Goal: Task Accomplishment & Management: Use online tool/utility

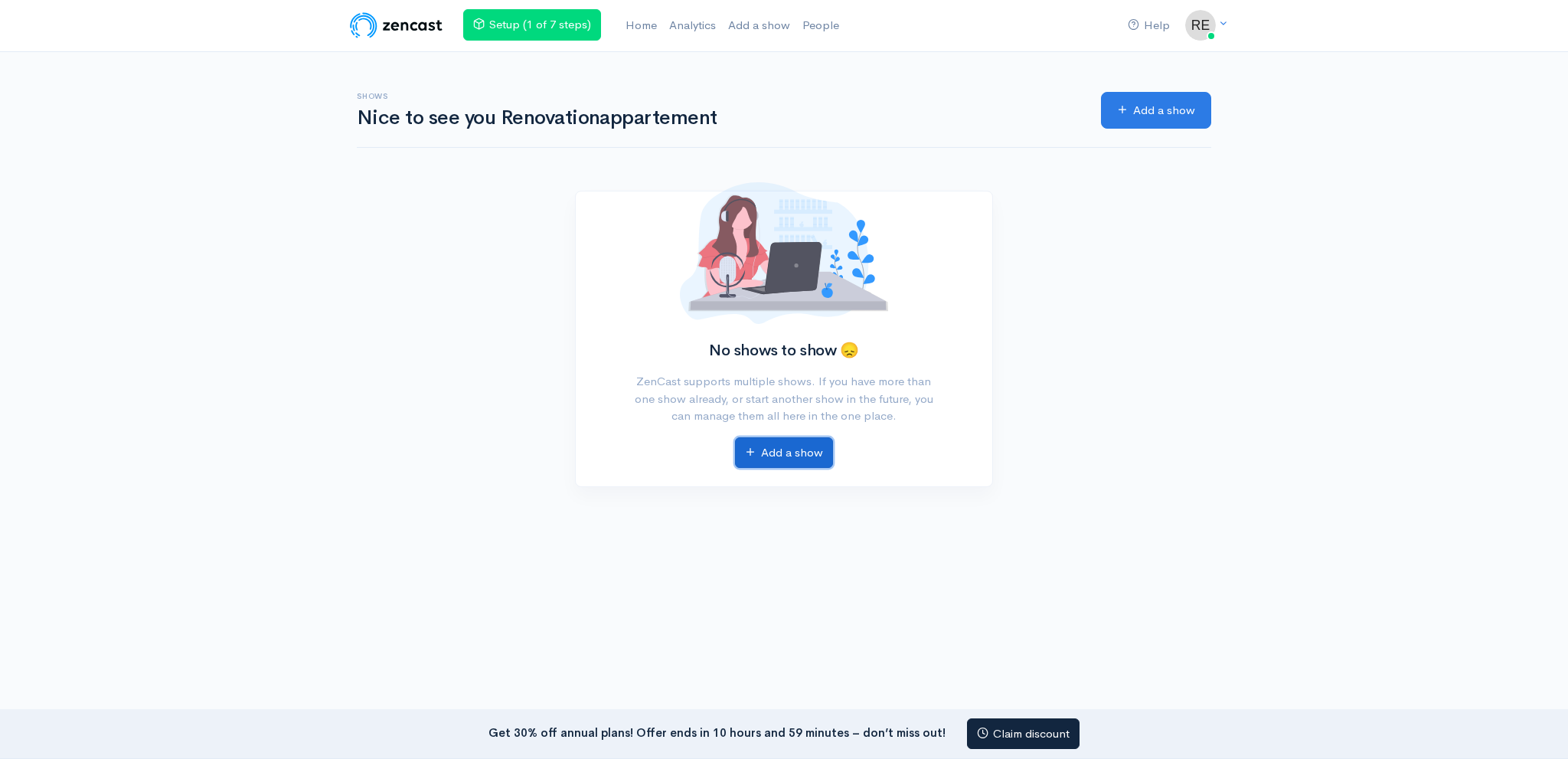
click at [786, 453] on link "Add a show" at bounding box center [784, 453] width 98 height 31
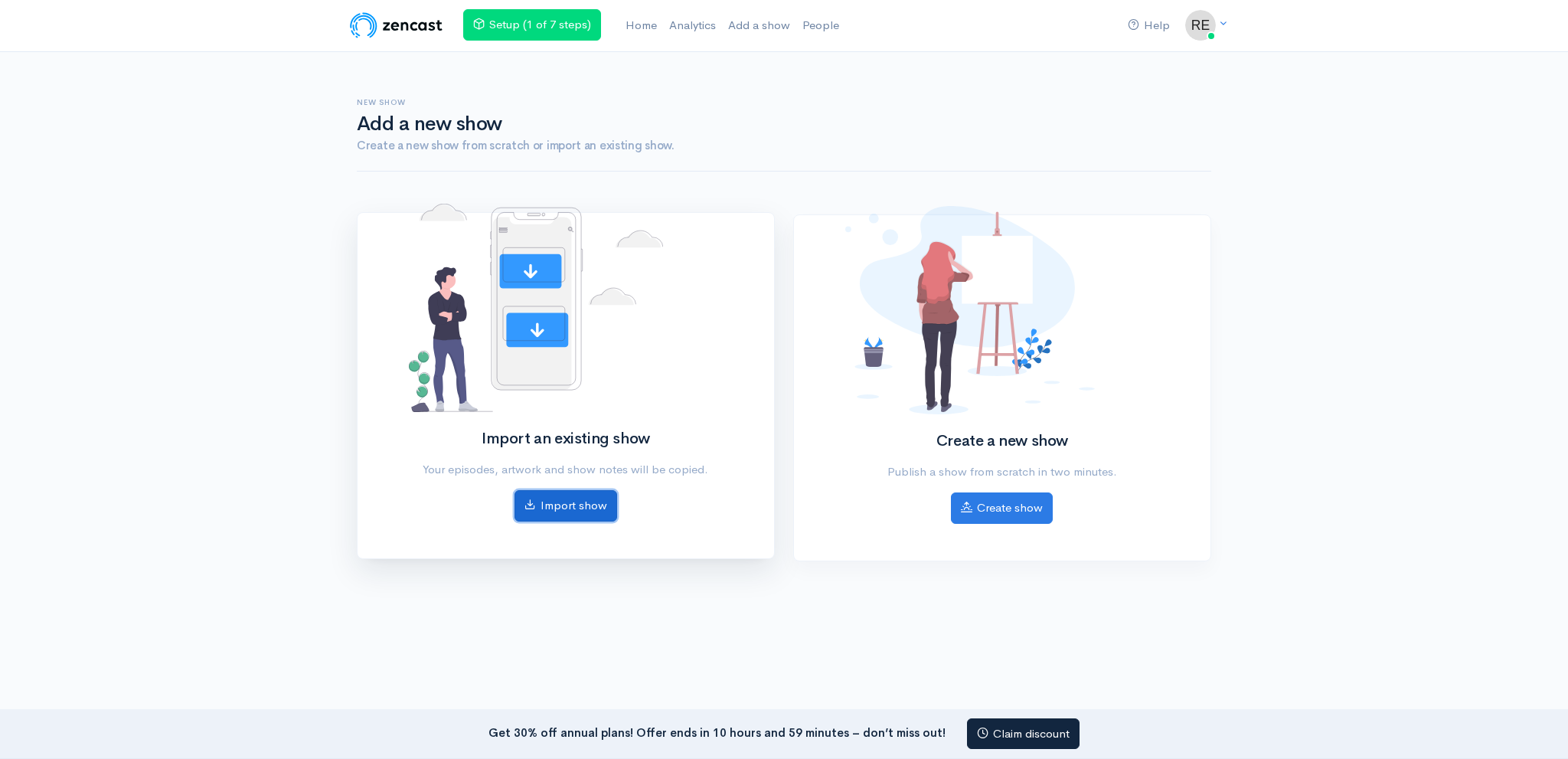
click at [581, 494] on link "Import show" at bounding box center [566, 505] width 103 height 31
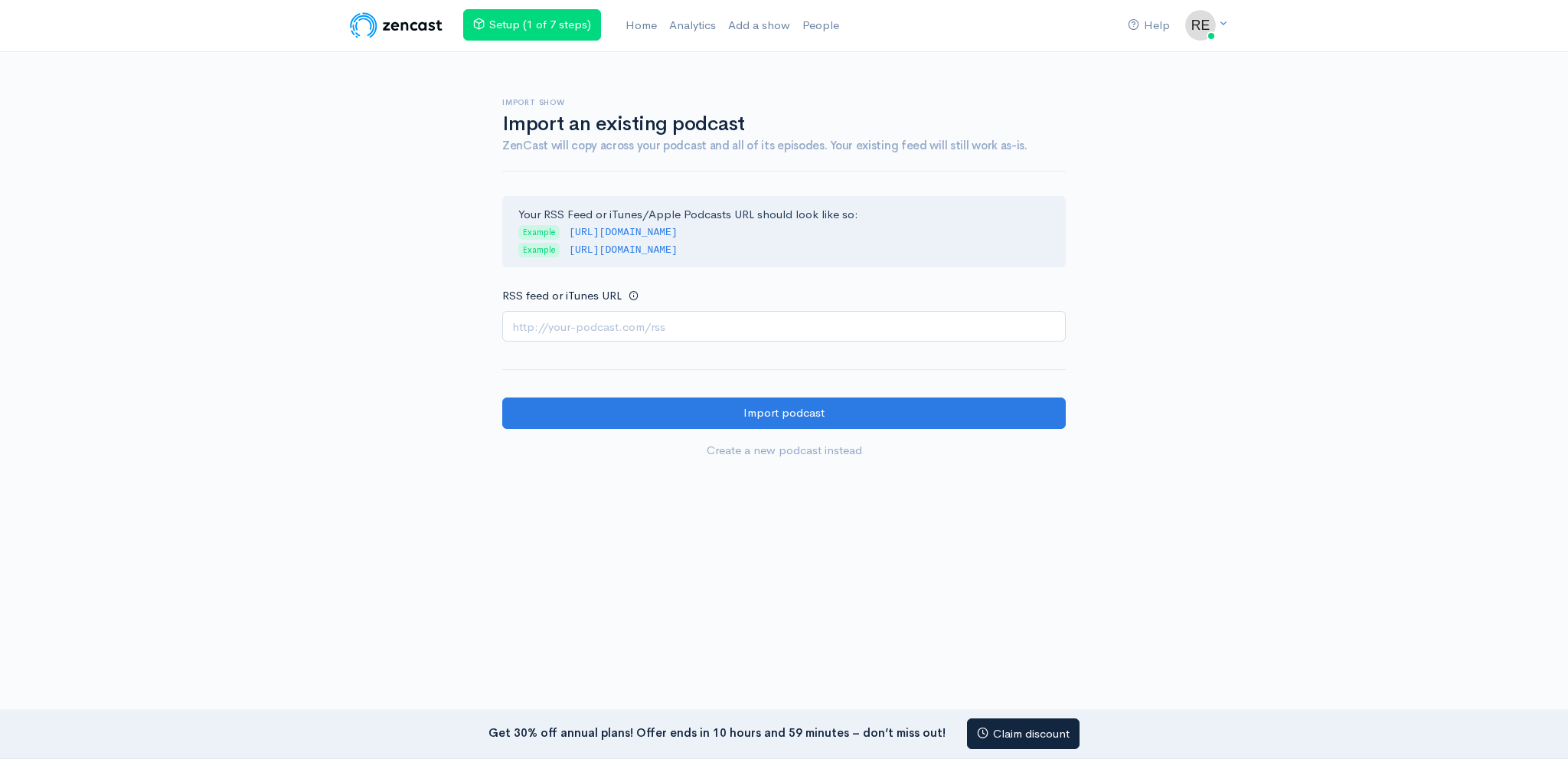
click at [708, 339] on input "RSS feed or iTunes URL" at bounding box center [784, 327] width 564 height 31
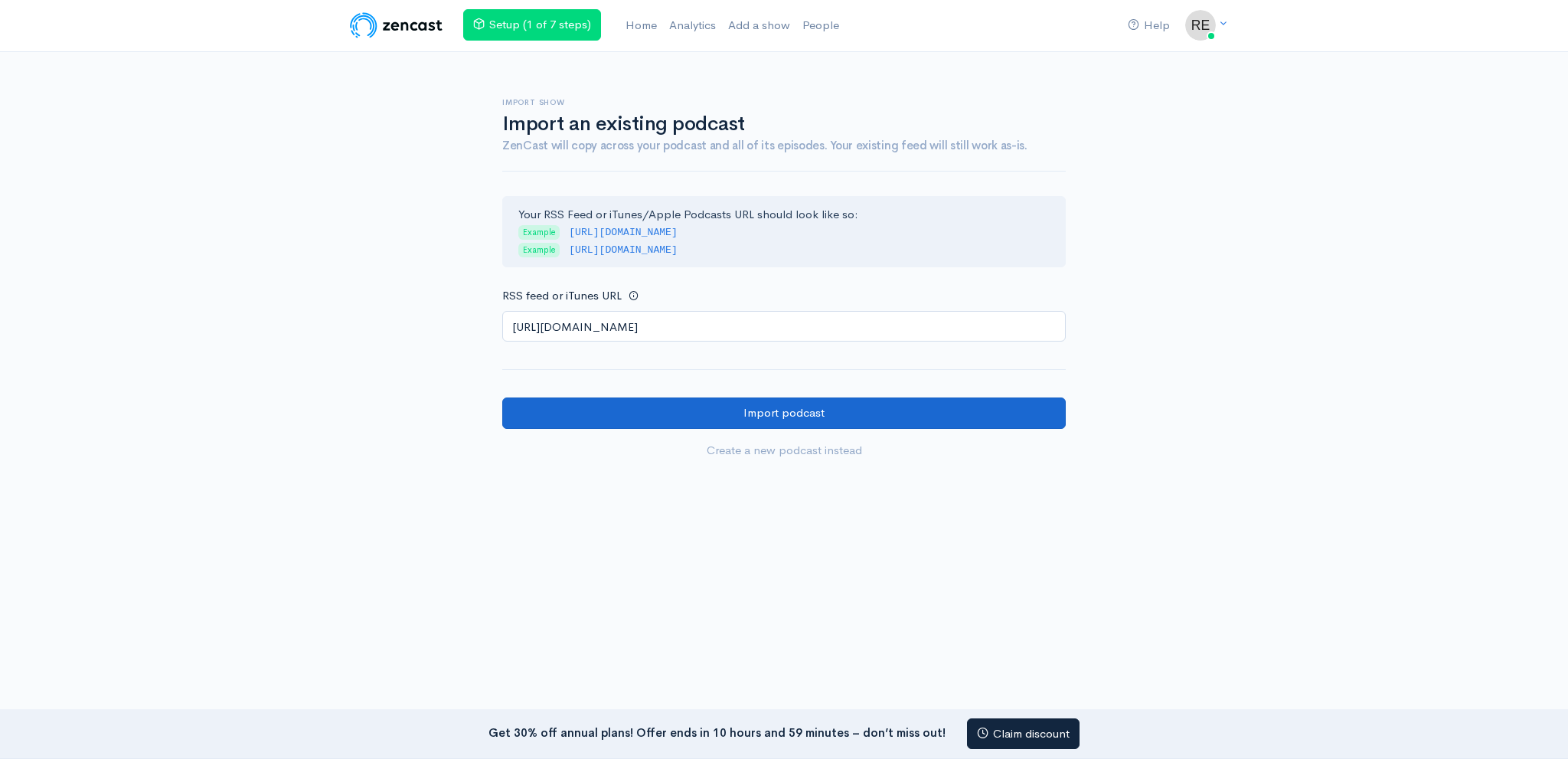
type input "[URL][DOMAIN_NAME]"
click at [677, 404] on input "Import podcast" at bounding box center [784, 412] width 564 height 31
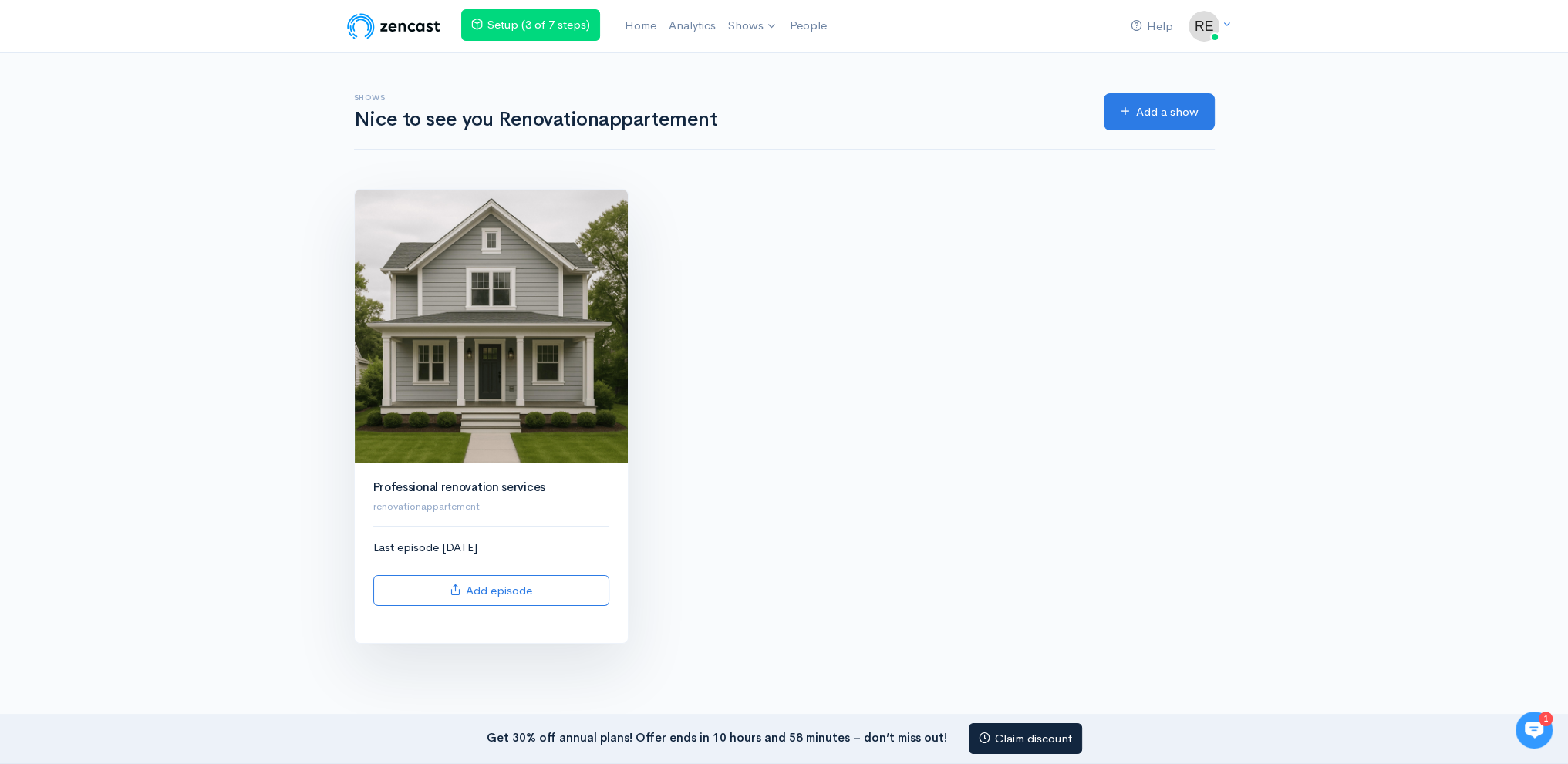
click at [578, 301] on img at bounding box center [491, 326] width 273 height 273
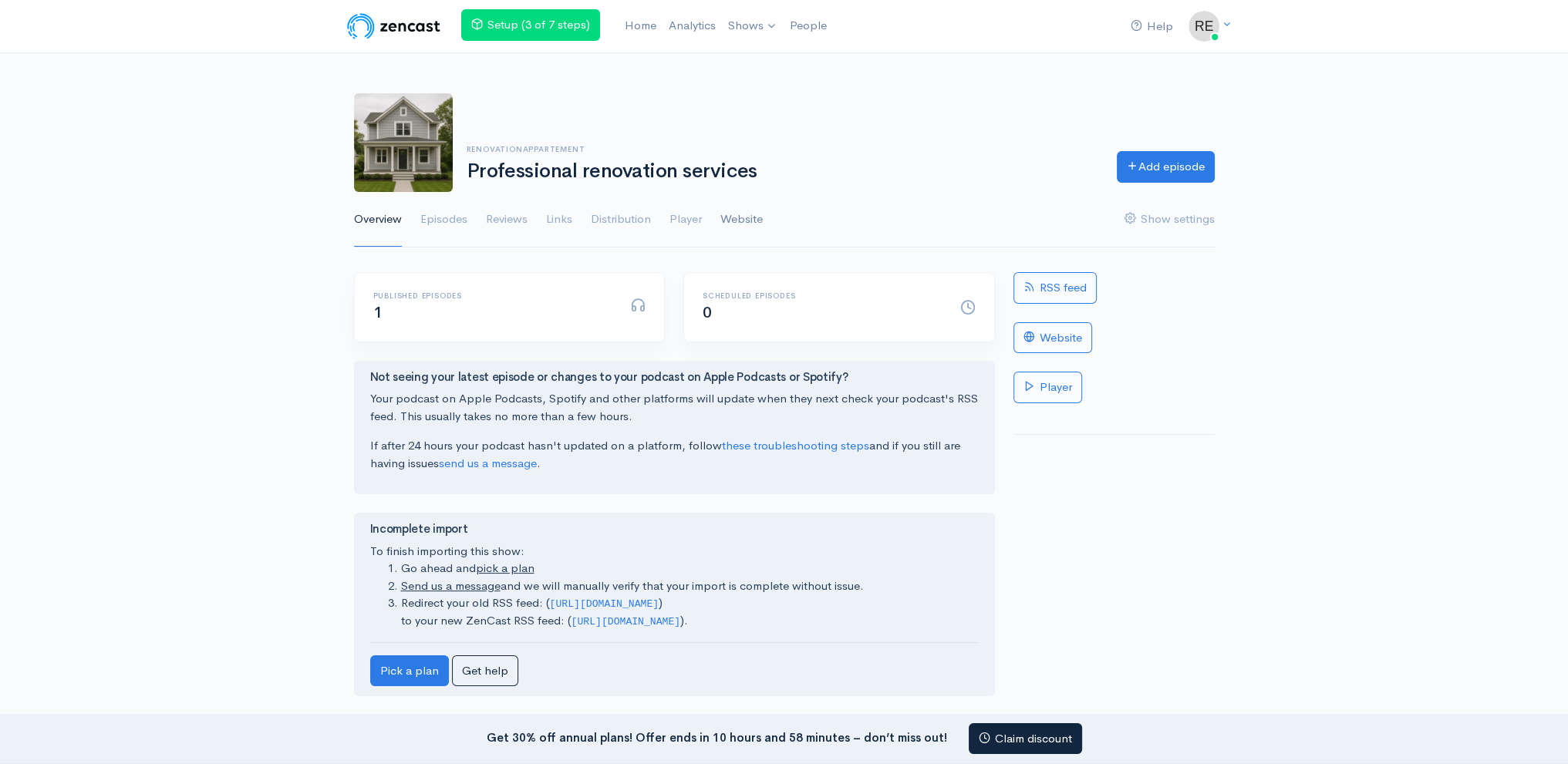
click at [754, 225] on link "Website" at bounding box center [742, 220] width 43 height 56
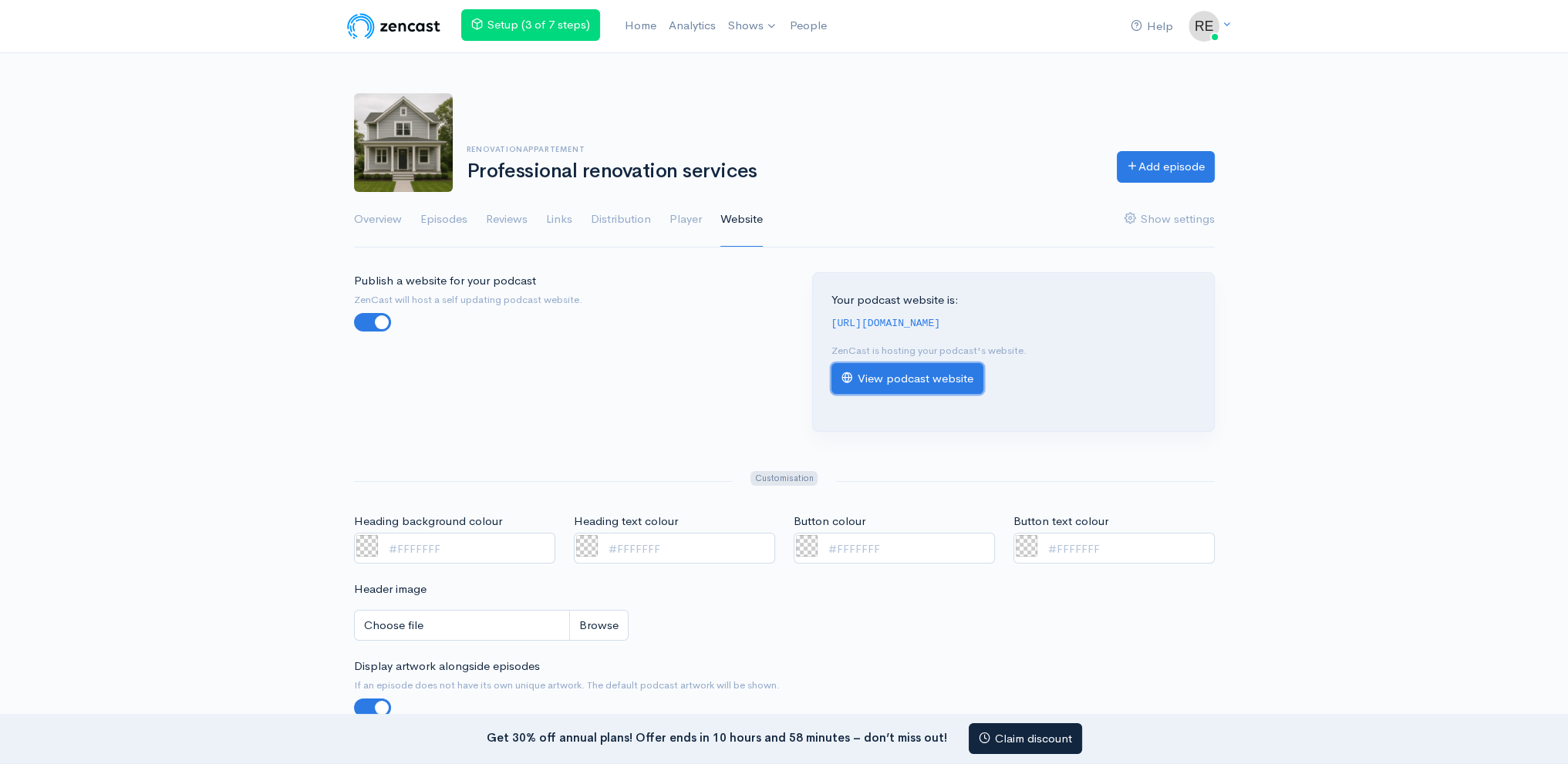
click at [906, 379] on link "View podcast website" at bounding box center [907, 379] width 152 height 31
